Goal: Transaction & Acquisition: Purchase product/service

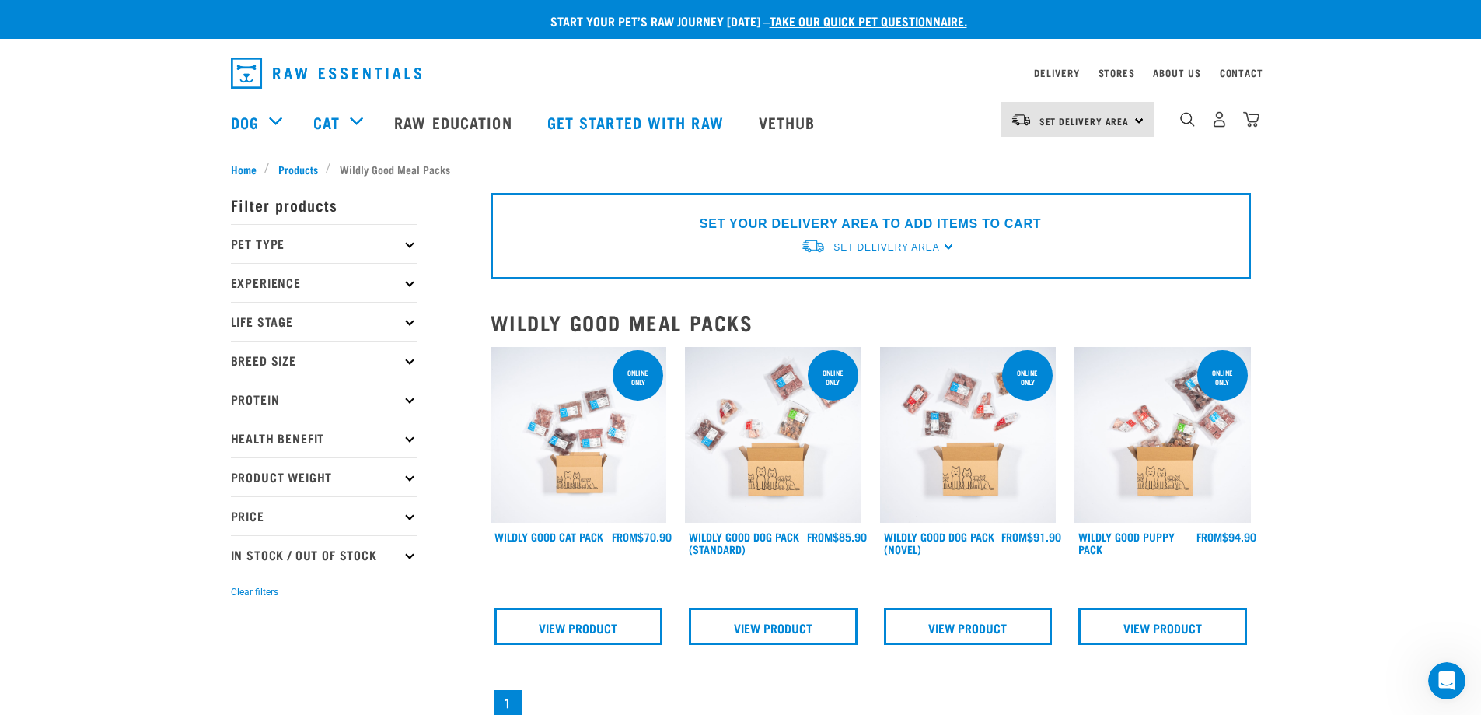
click at [1323, 337] on div "Start your pet’s raw journey today – take our quick pet questionnaire. Delivery…" at bounding box center [740, 454] width 1481 height 908
click at [632, 395] on div "ONLINE ONLY" at bounding box center [638, 375] width 51 height 51
click at [636, 522] on img at bounding box center [579, 435] width 177 height 177
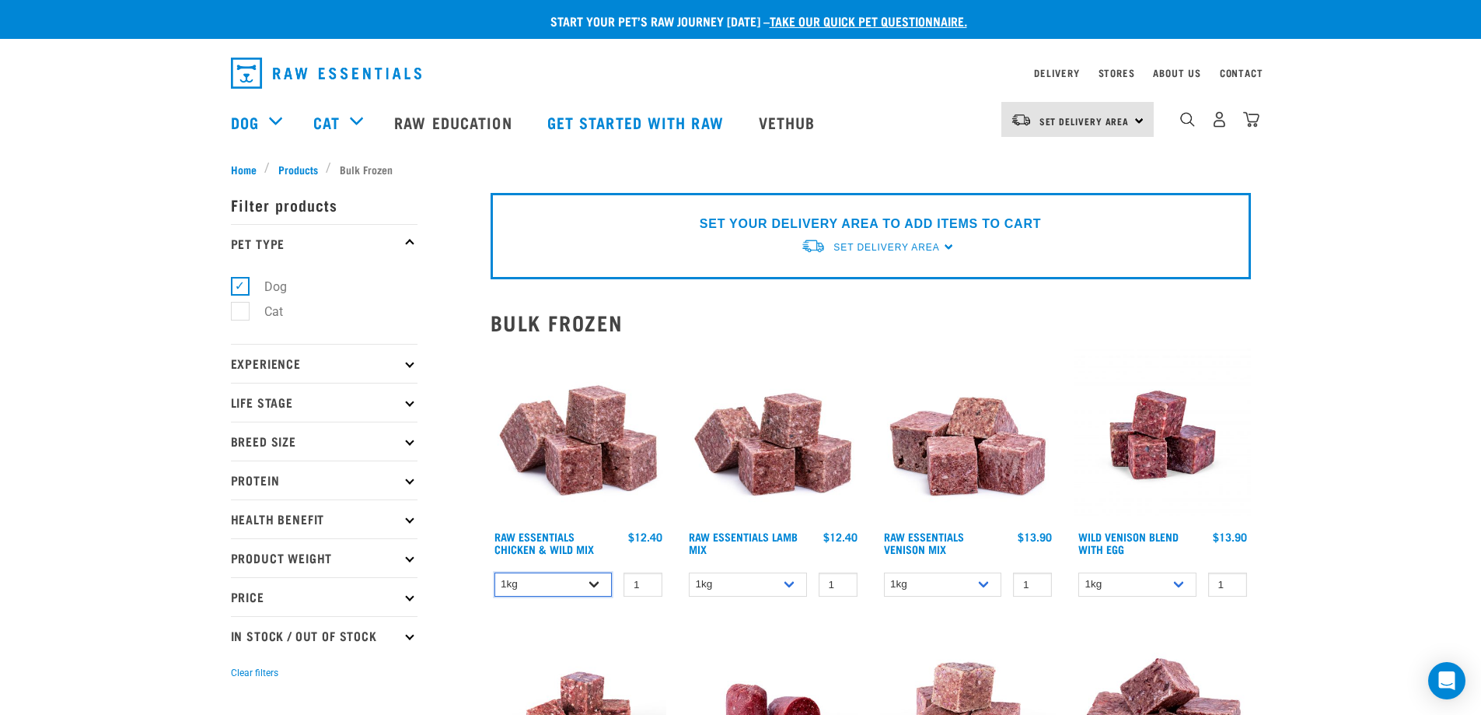
click at [544, 585] on select "1kg 3kg Bulk (10kg)" at bounding box center [554, 584] width 118 height 24
select select "731"
click at [495, 572] on select "1kg 3kg Bulk (10kg)" at bounding box center [554, 584] width 118 height 24
click at [767, 582] on select "1kg 3kg Bulk (10kg)" at bounding box center [748, 584] width 118 height 24
select select "758"
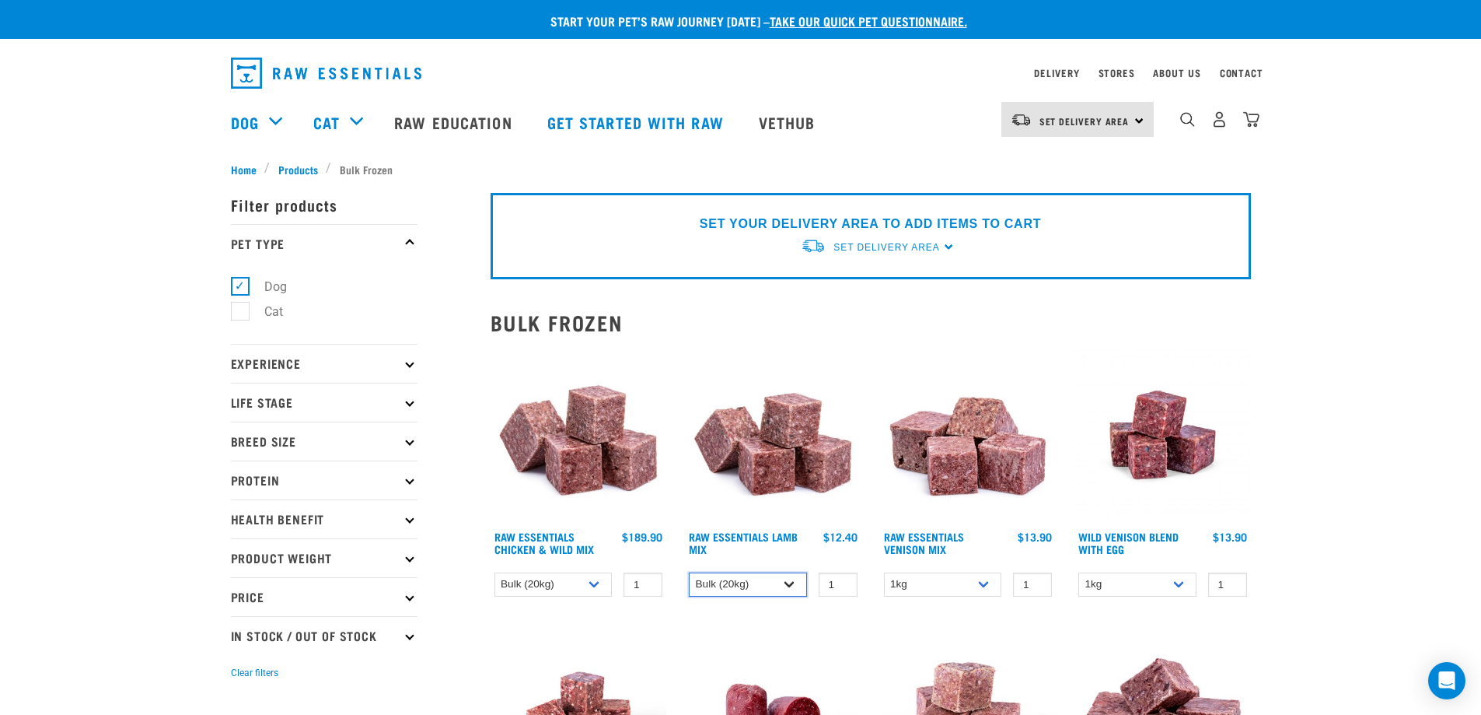
click at [689, 572] on select "1kg 3kg Bulk (10kg)" at bounding box center [748, 584] width 118 height 24
click at [921, 579] on select "1kg 3kg" at bounding box center [943, 584] width 118 height 24
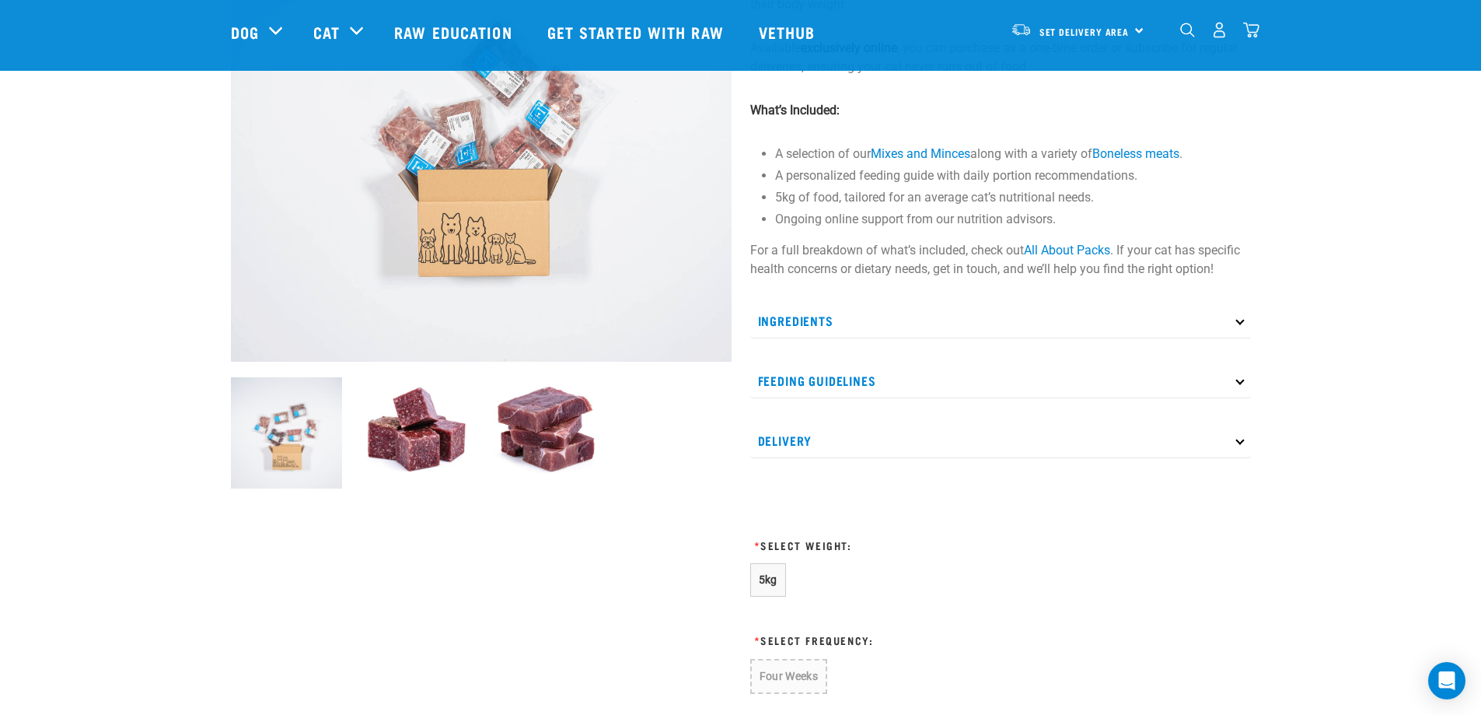
scroll to position [285, 0]
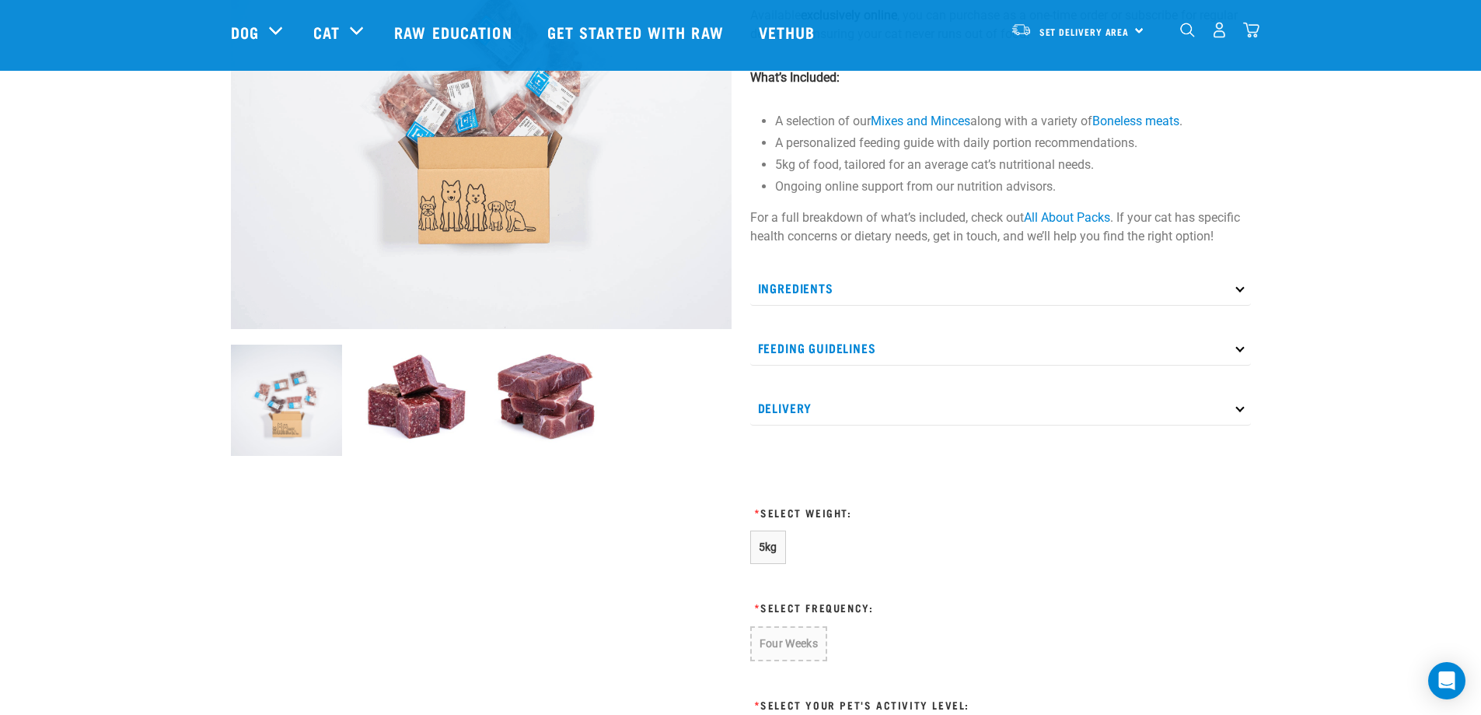
click at [1246, 293] on p "Ingredients" at bounding box center [1000, 288] width 501 height 35
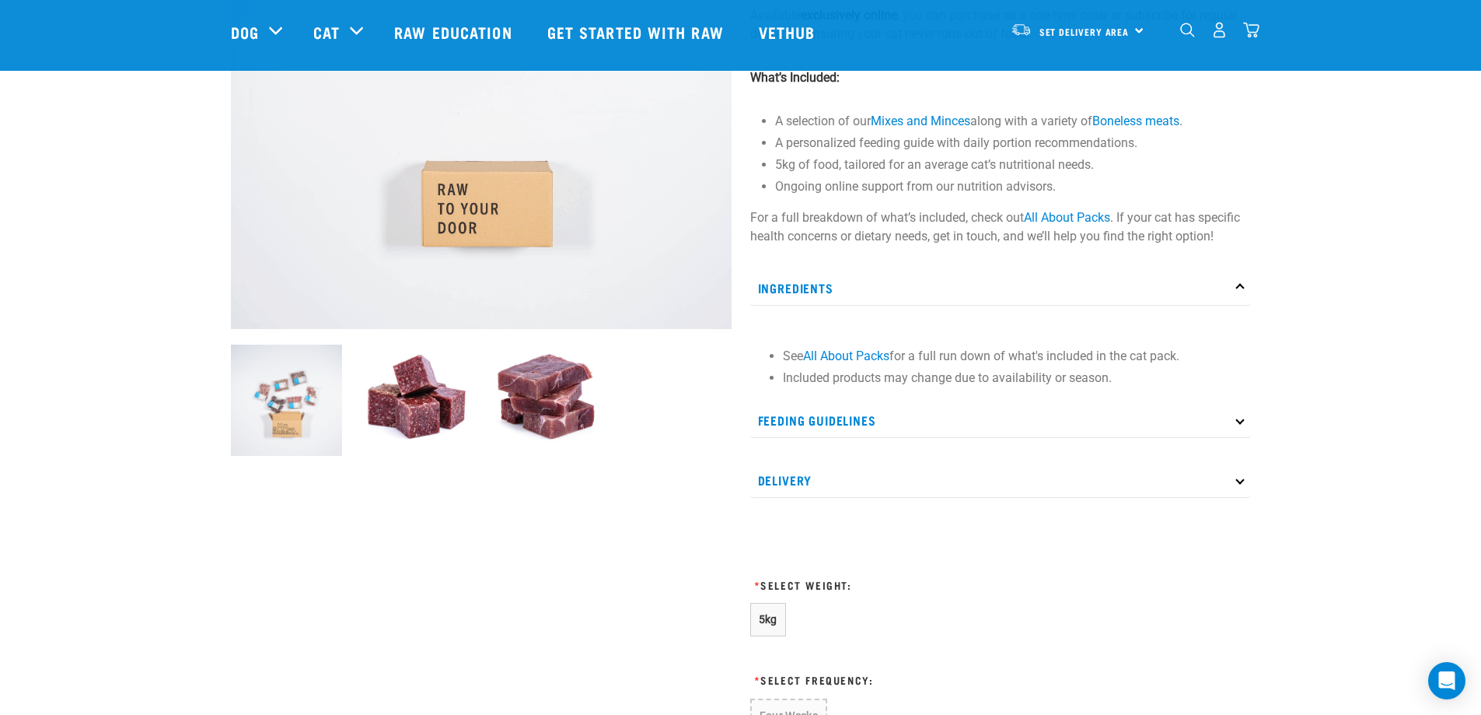
click at [1246, 293] on p "Ingredients" at bounding box center [1000, 288] width 501 height 35
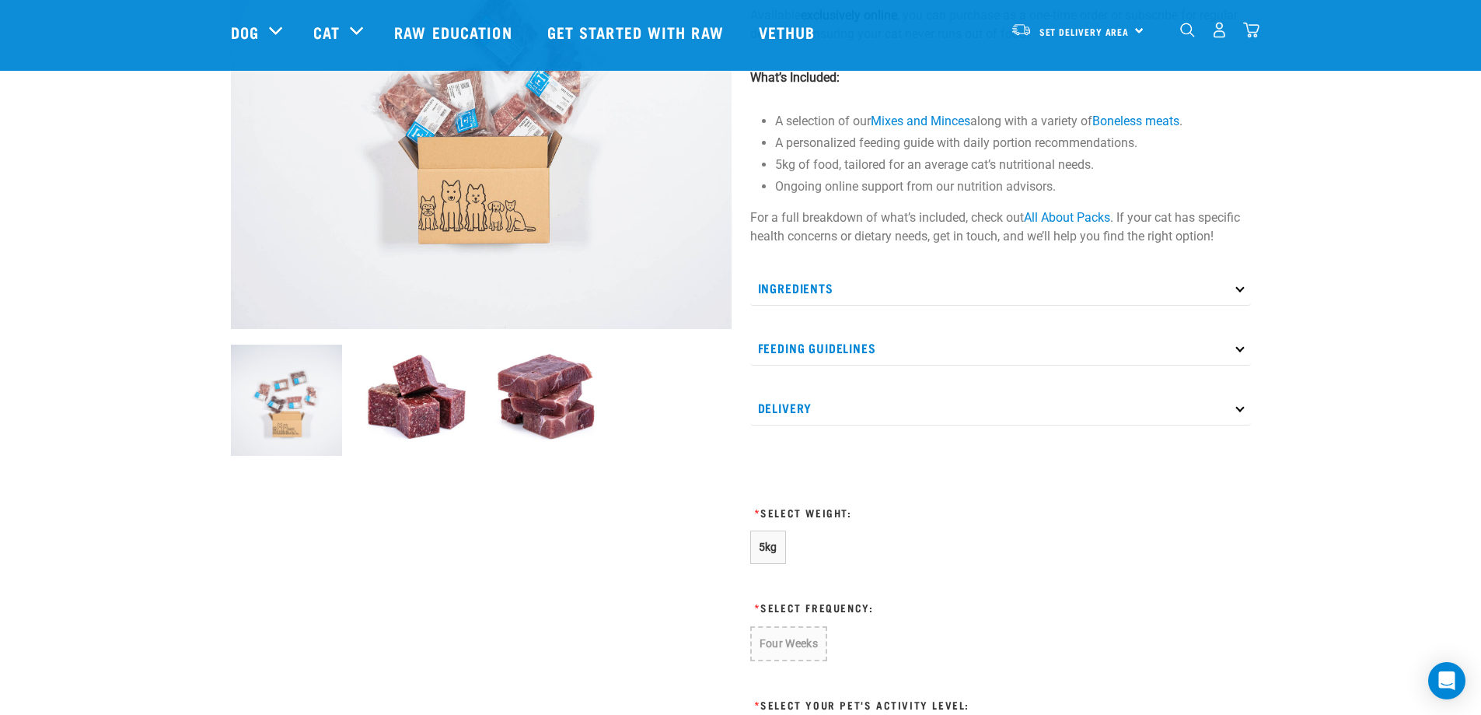
click at [1221, 353] on p "Feeding Guidelines" at bounding box center [1000, 347] width 501 height 35
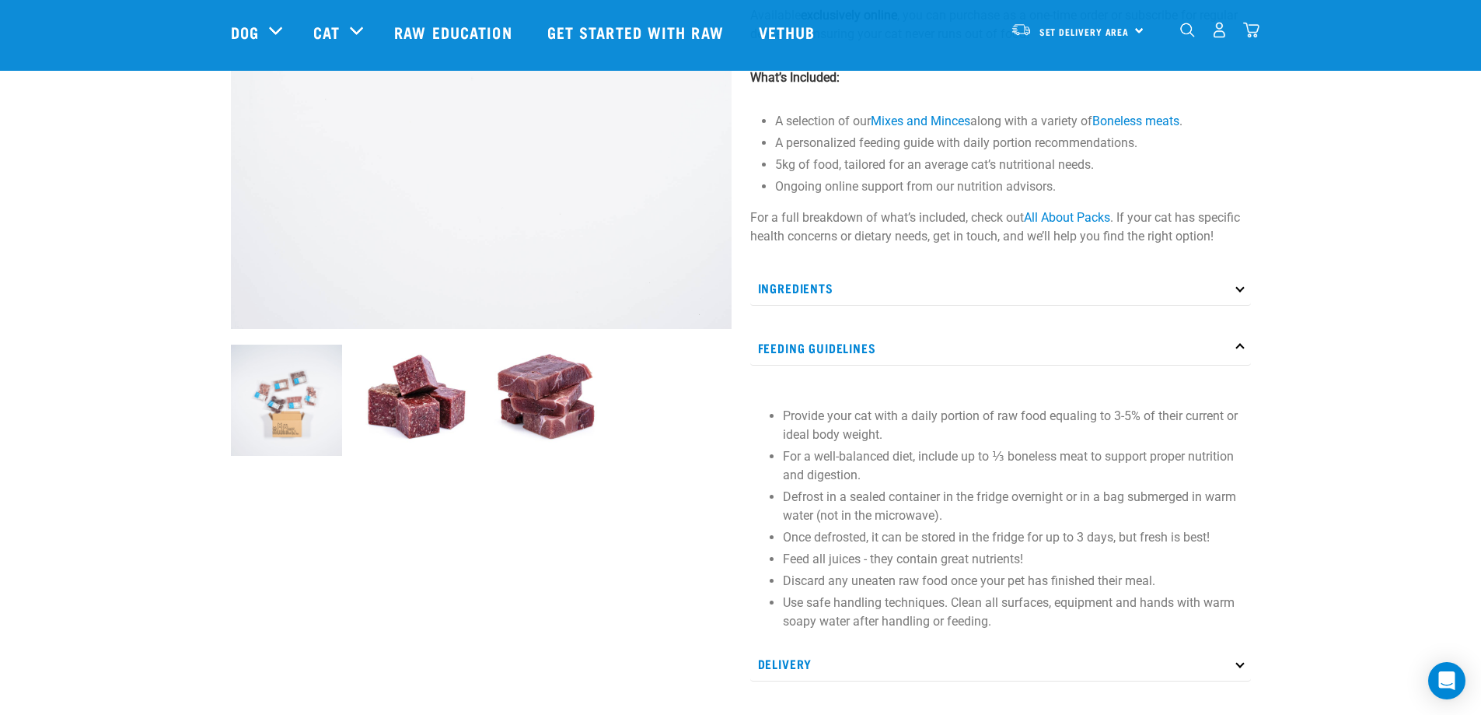
click at [1221, 353] on p "Feeding Guidelines" at bounding box center [1000, 347] width 501 height 35
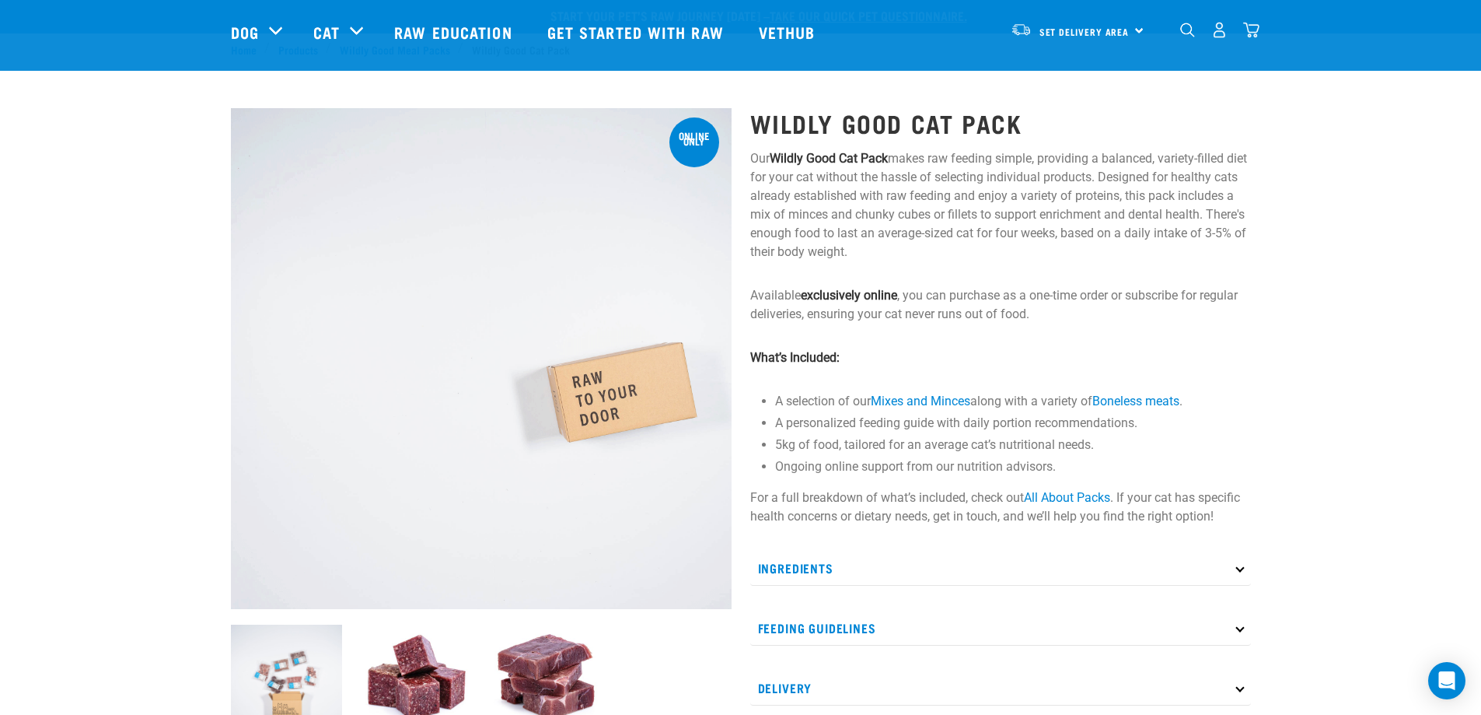
scroll to position [0, 0]
